Goal: Information Seeking & Learning: Learn about a topic

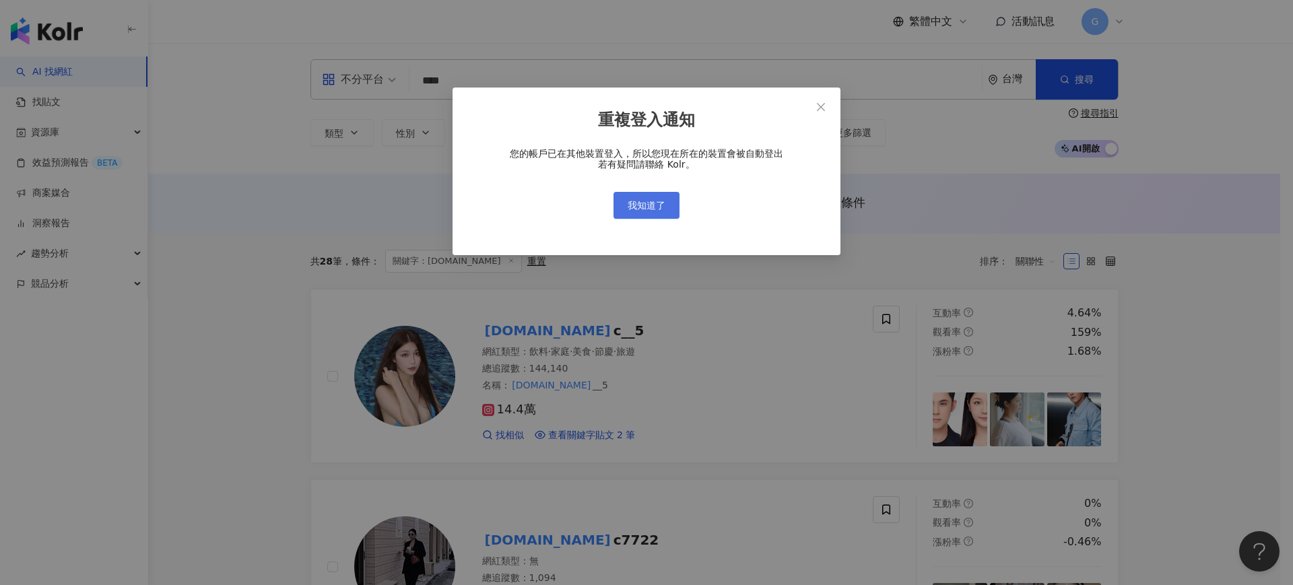
click at [640, 205] on span "我知道了" at bounding box center [646, 205] width 38 height 11
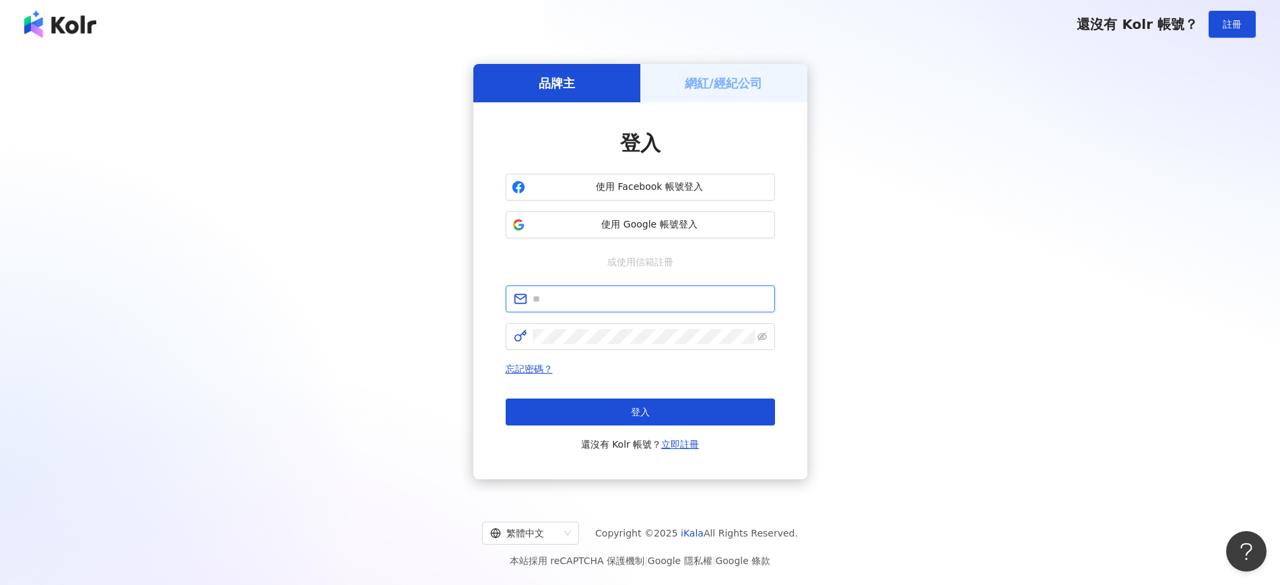
type input "**********"
click at [623, 403] on button "登入" at bounding box center [640, 412] width 269 height 27
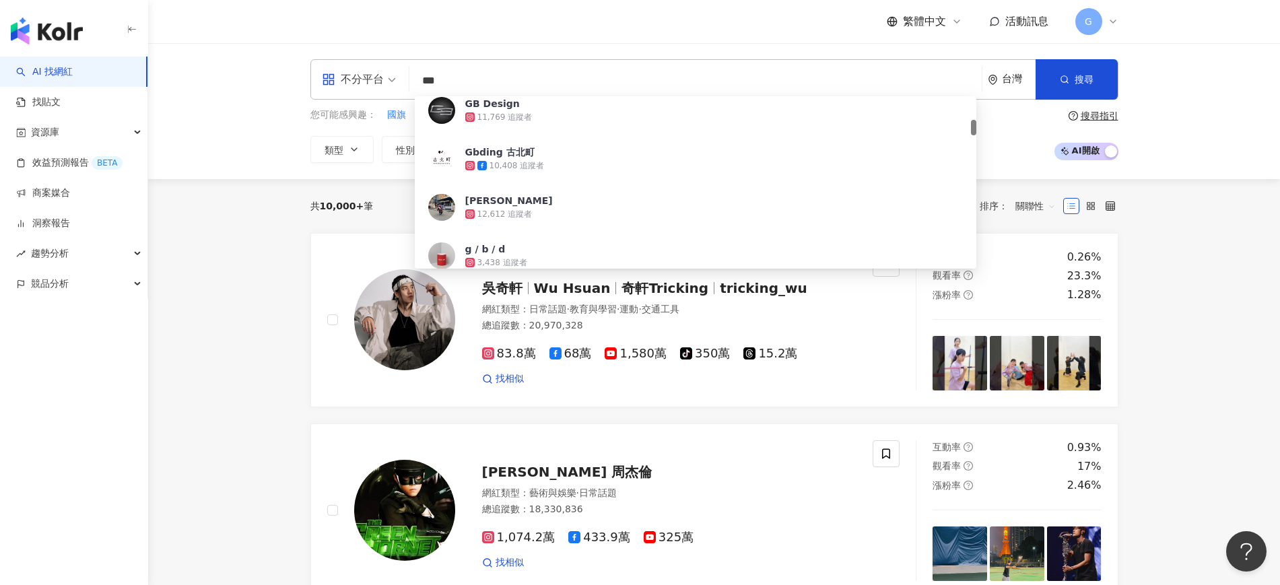
scroll to position [337, 0]
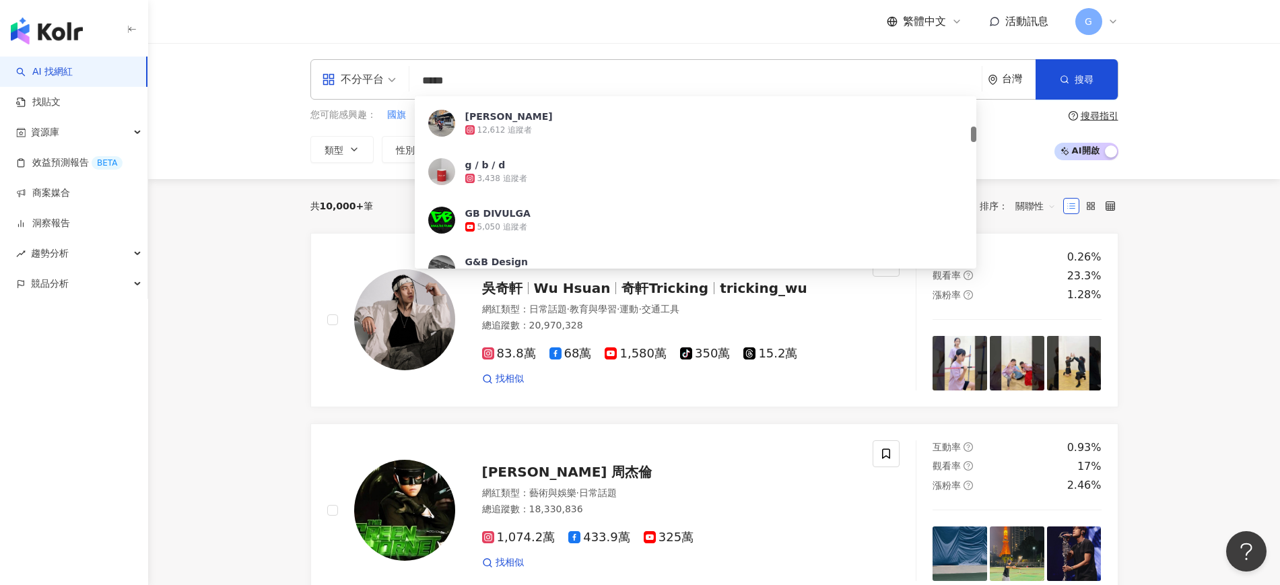
type input "******"
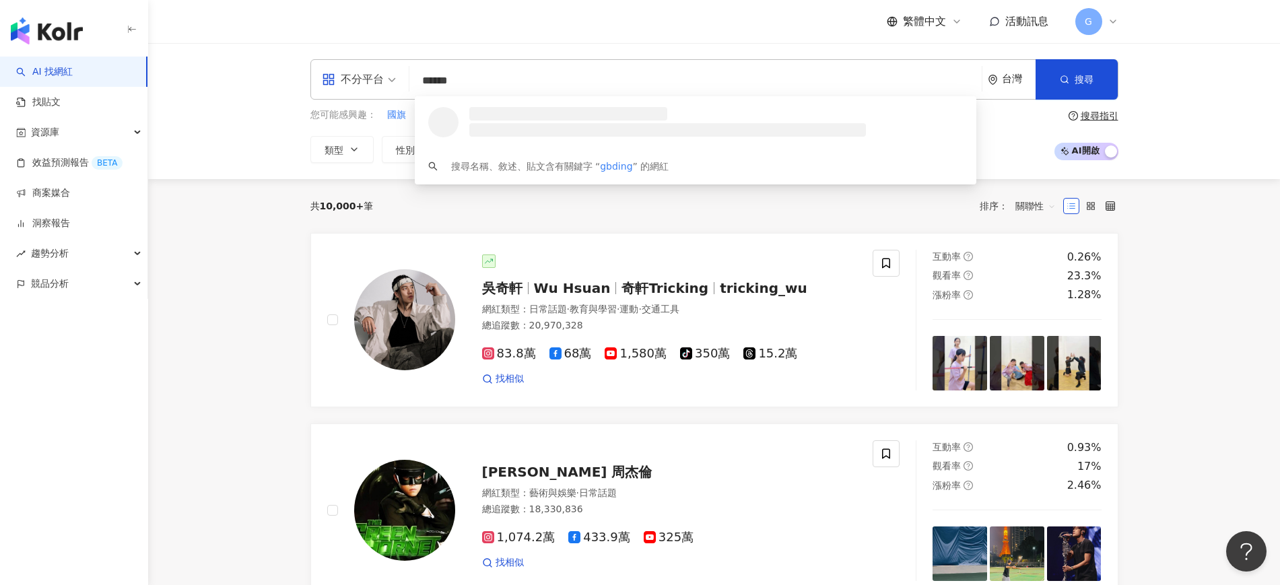
scroll to position [0, 0]
click at [522, 114] on div "Gbding 古北町" at bounding box center [499, 113] width 69 height 13
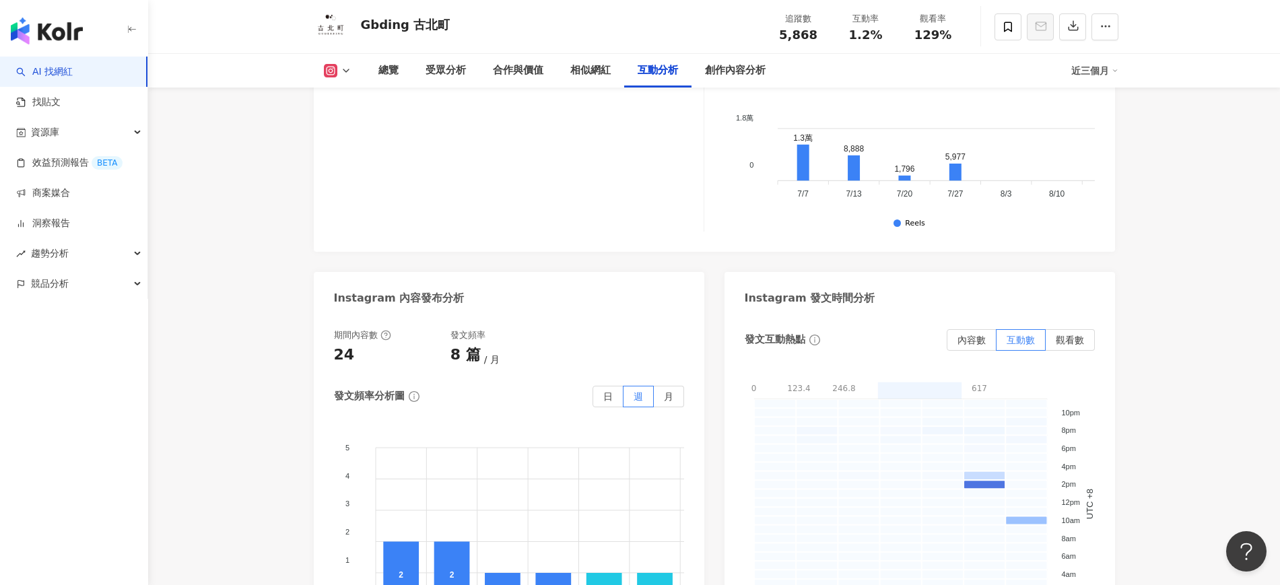
scroll to position [3366, 0]
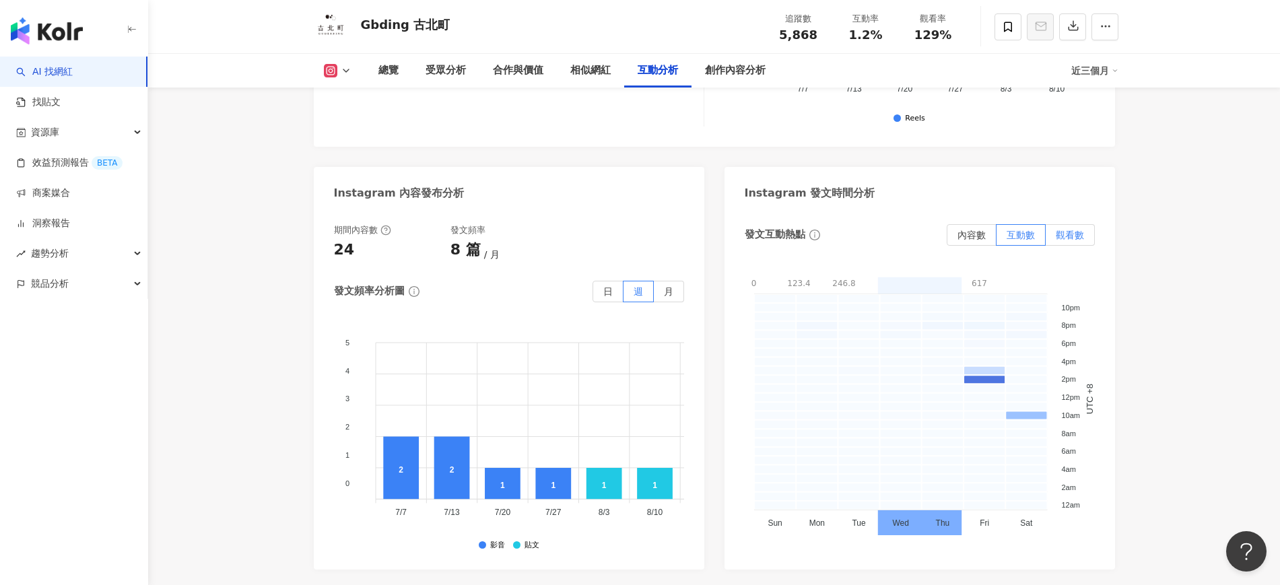
click at [1085, 236] on label "觀看數" at bounding box center [1070, 235] width 49 height 22
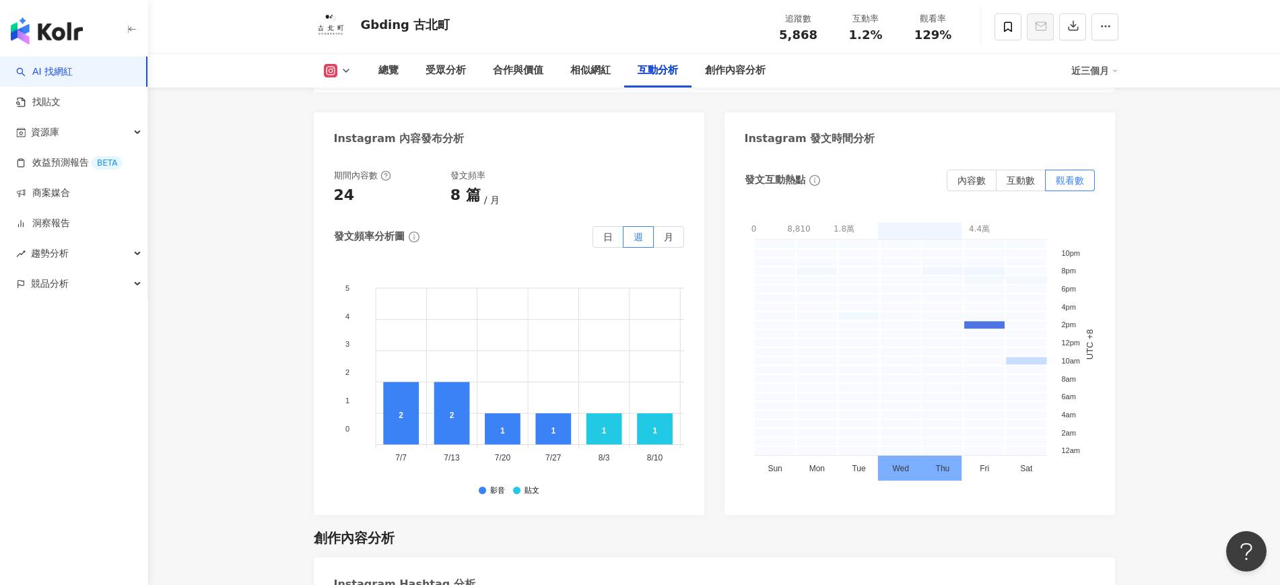
scroll to position [3450, 0]
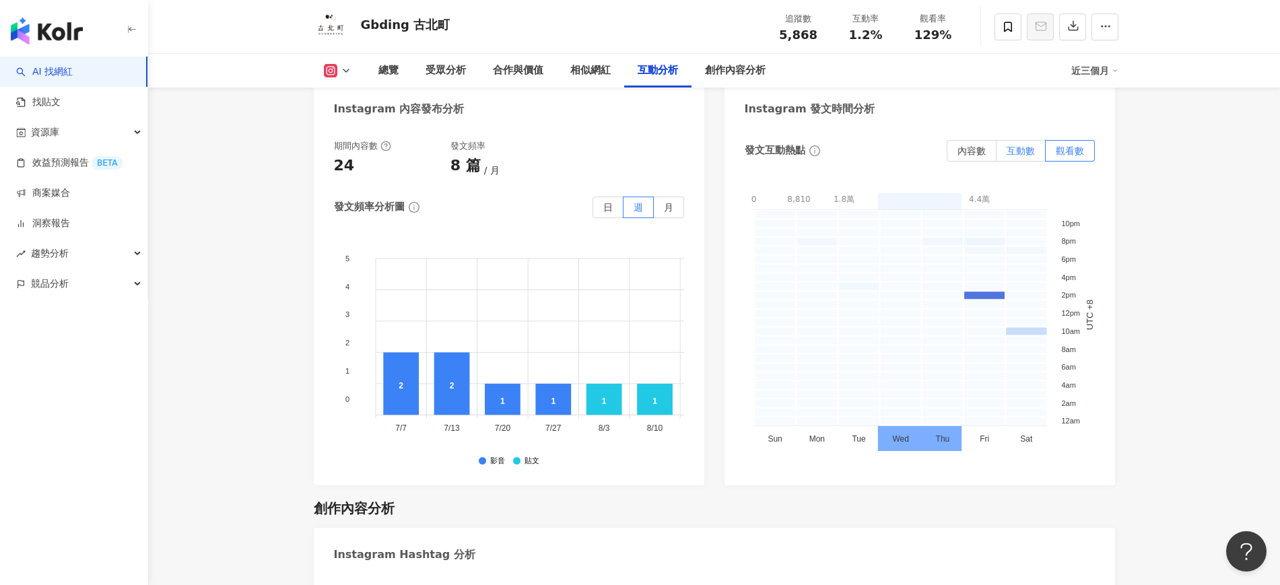
click at [1019, 154] on span "互動數" at bounding box center [1021, 150] width 28 height 11
click at [1065, 149] on span "觀看數" at bounding box center [1070, 150] width 28 height 11
click at [1027, 147] on span "互動數" at bounding box center [1021, 150] width 28 height 11
click at [972, 156] on span "內容數" at bounding box center [971, 150] width 28 height 11
click at [1040, 156] on label "互動數" at bounding box center [1020, 151] width 49 height 22
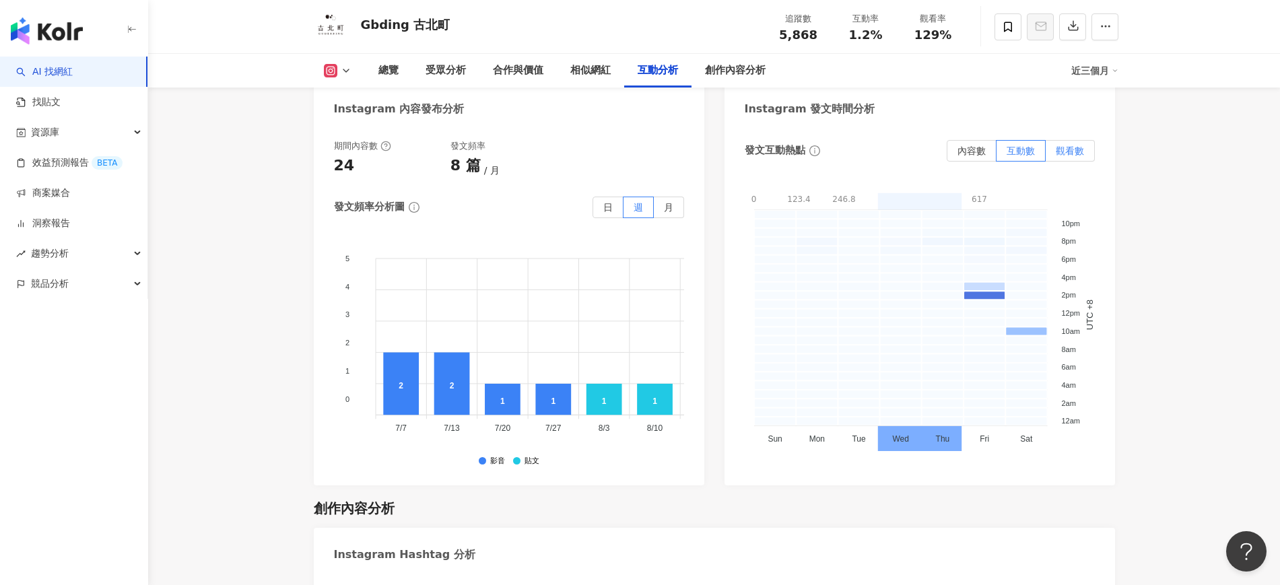
click at [1050, 155] on label "觀看數" at bounding box center [1070, 151] width 49 height 22
click at [1013, 156] on span "互動數" at bounding box center [1021, 150] width 28 height 11
click at [1068, 148] on span "觀看數" at bounding box center [1070, 150] width 28 height 11
click at [967, 163] on div "發文互動熱點 內容數 互動數 觀看數 0 8,810 1.8萬 2.6萬 3.5萬 4.4萬 [PHONE_NUMBER] - 17620 17620 - 2…" at bounding box center [920, 303] width 350 height 326
click at [967, 156] on span "內容數" at bounding box center [971, 150] width 28 height 11
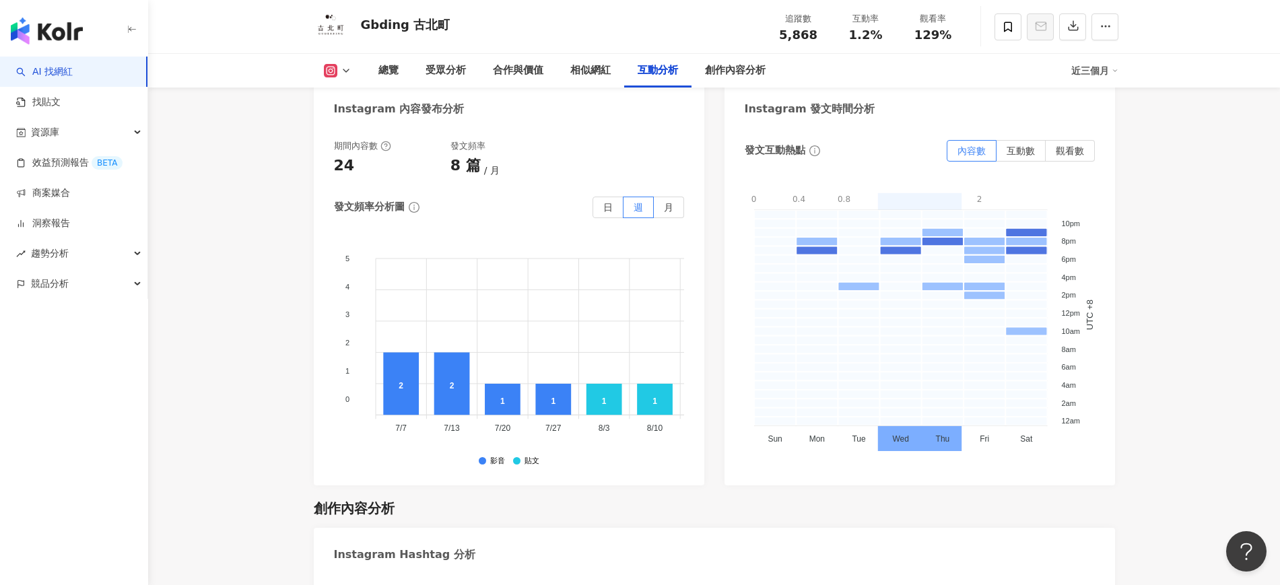
scroll to position [3366, 0]
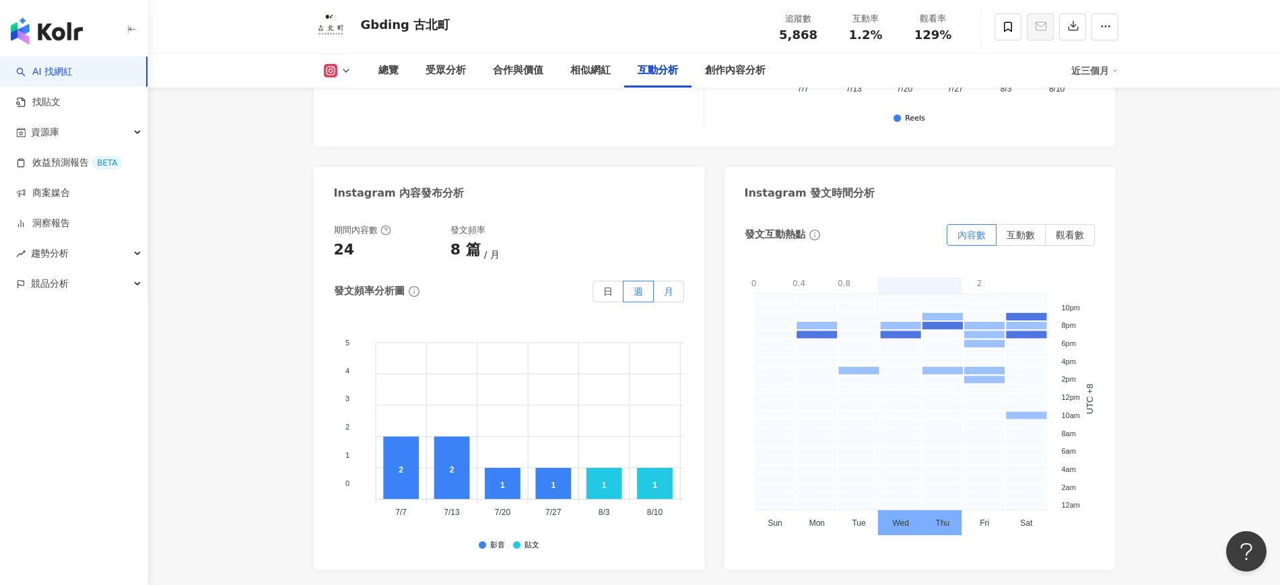
click at [669, 293] on span "月" at bounding box center [668, 291] width 9 height 11
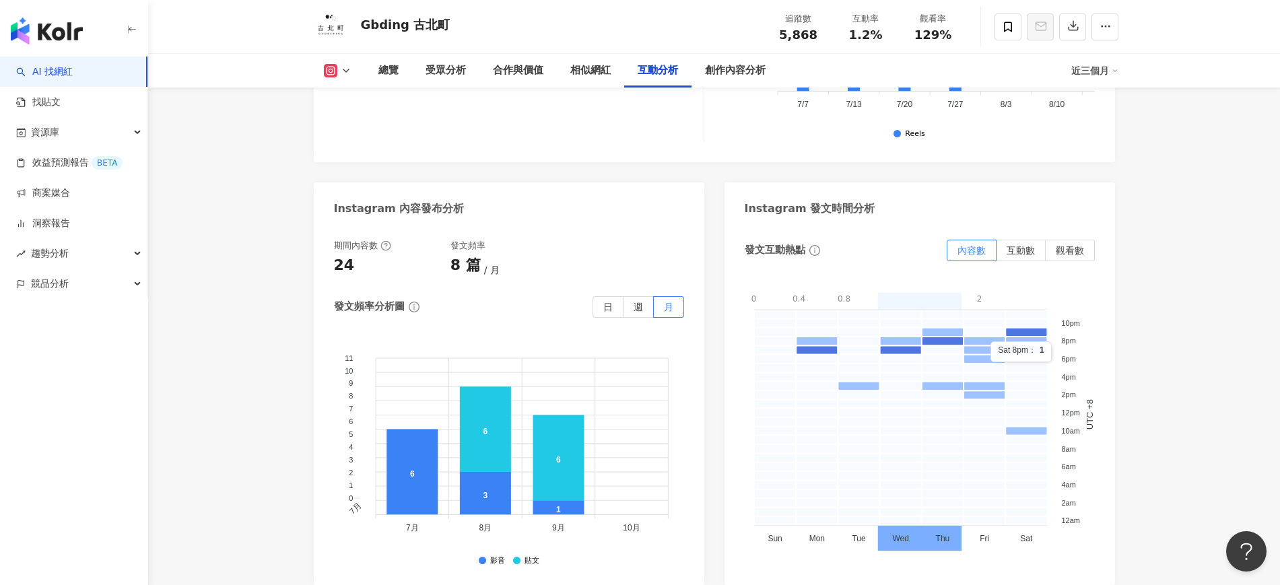
scroll to position [3450, 0]
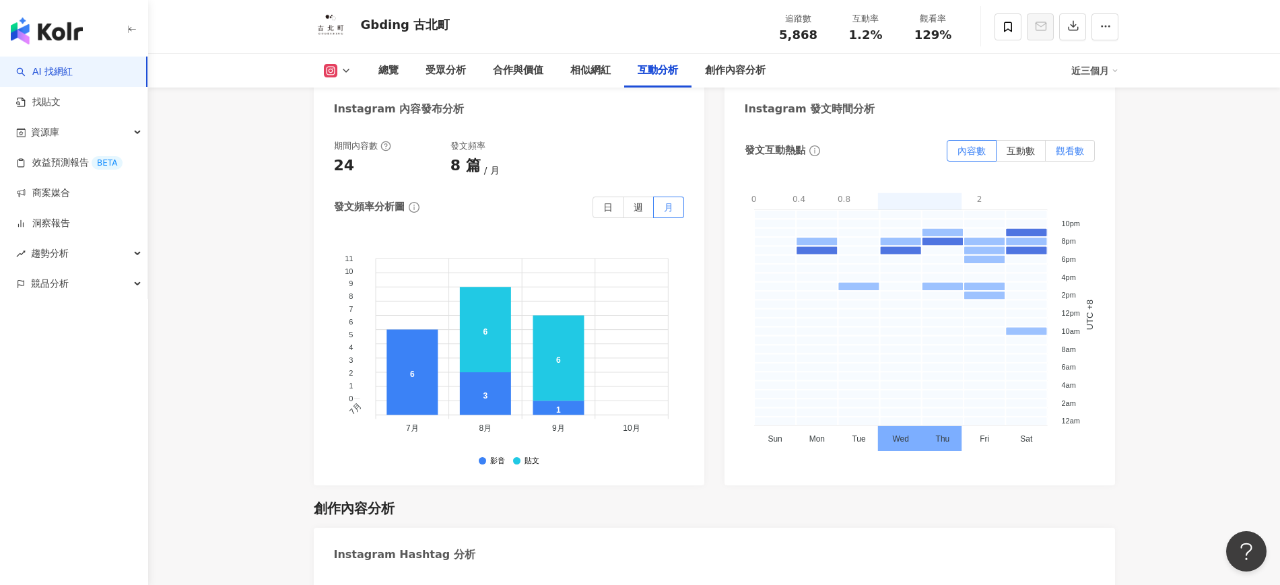
click at [1048, 147] on label "觀看數" at bounding box center [1070, 151] width 49 height 22
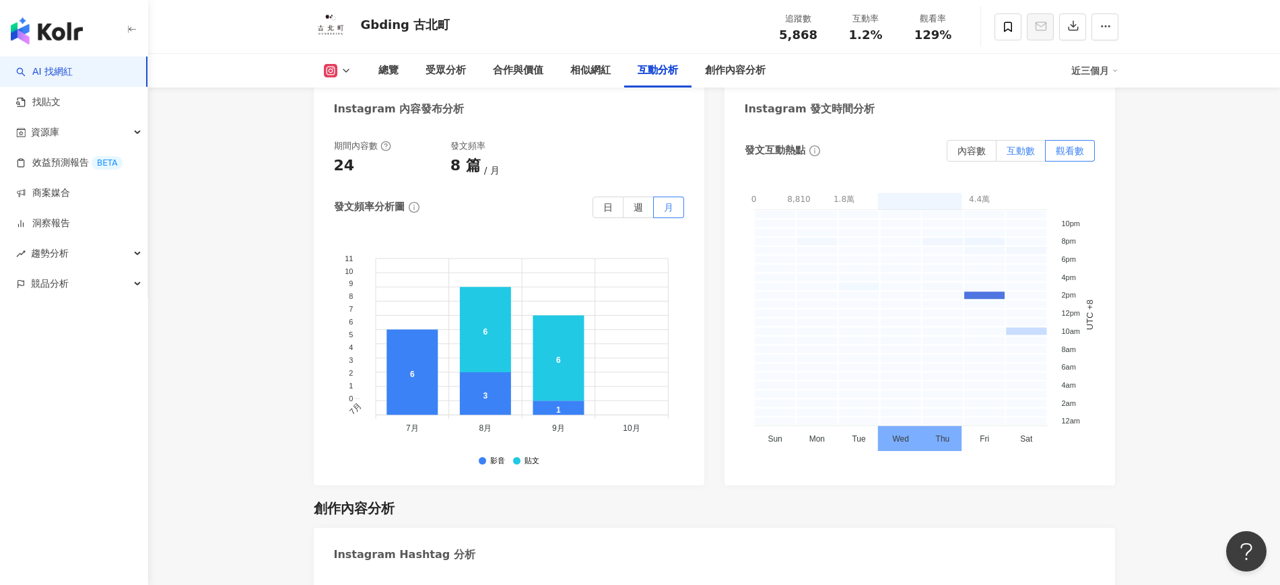
click at [1030, 149] on span "互動數" at bounding box center [1021, 150] width 28 height 11
drag, startPoint x: 222, startPoint y: 290, endPoint x: 872, endPoint y: 11, distance: 707.2
